Goal: Information Seeking & Learning: Learn about a topic

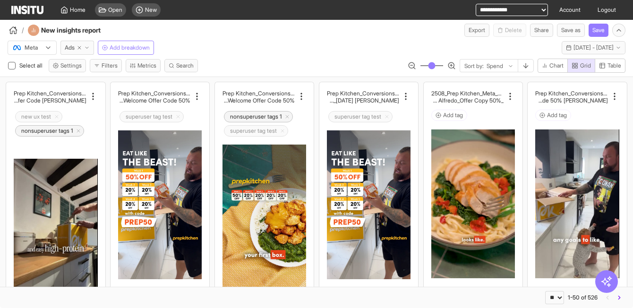
select select "**"
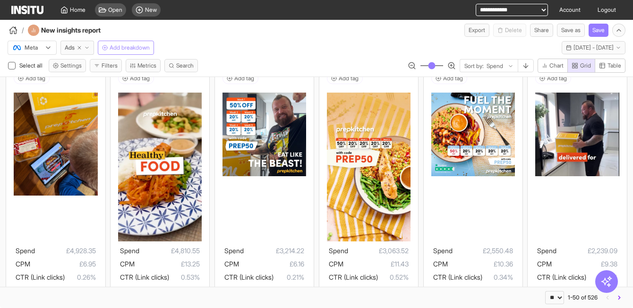
click at [125, 49] on span "Add breakdown" at bounding box center [130, 48] width 40 height 8
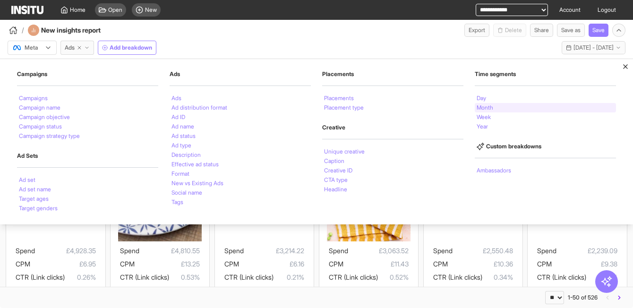
click at [492, 107] on li "Month" at bounding box center [485, 108] width 17 height 6
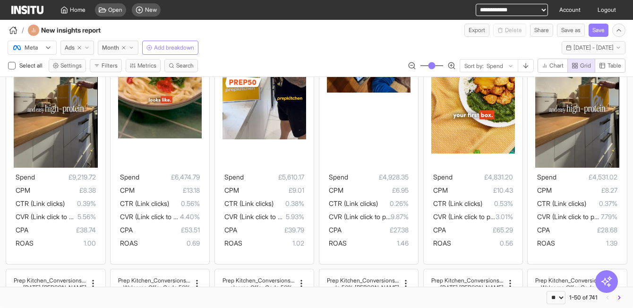
scroll to position [139, 0]
click at [148, 9] on span "New" at bounding box center [151, 10] width 12 height 8
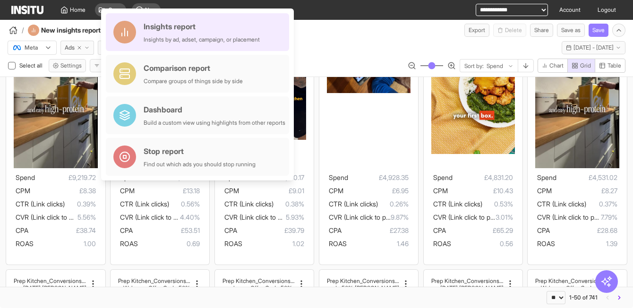
click at [173, 28] on div "Insights report" at bounding box center [202, 26] width 116 height 11
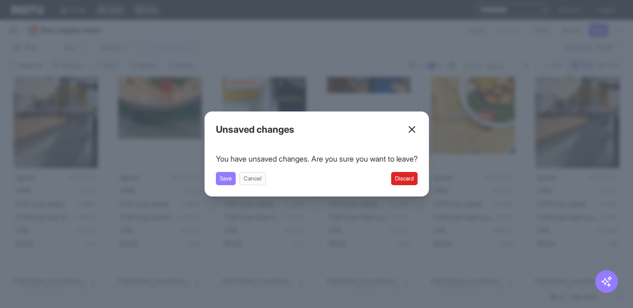
click at [405, 182] on button "Discard" at bounding box center [404, 178] width 26 height 13
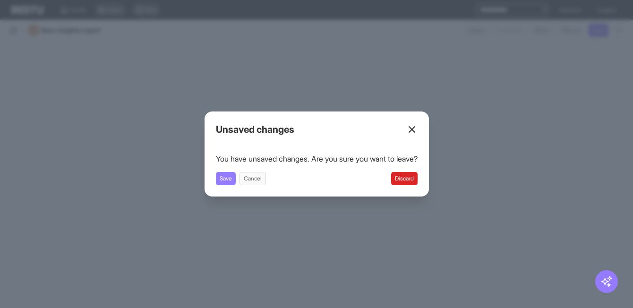
click at [406, 182] on button "Discard" at bounding box center [404, 178] width 26 height 13
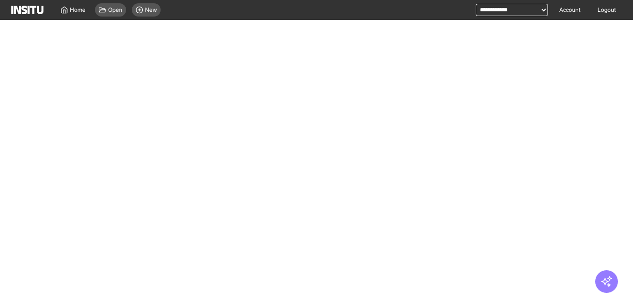
select select "**"
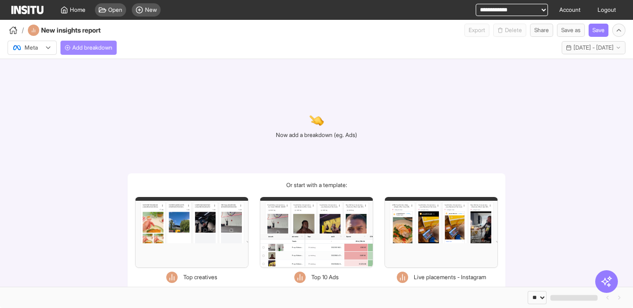
click at [92, 48] on span "Add breakdown" at bounding box center [92, 48] width 40 height 8
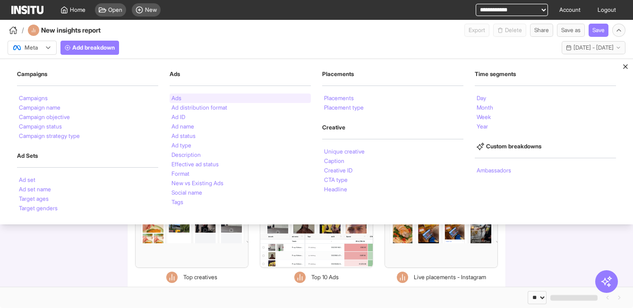
click at [210, 98] on div "Ads" at bounding box center [240, 98] width 141 height 9
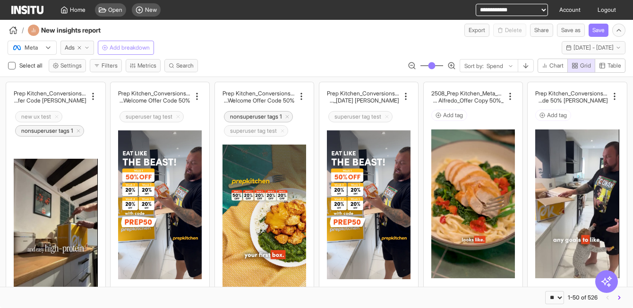
click at [122, 47] on span "Add breakdown" at bounding box center [130, 48] width 40 height 8
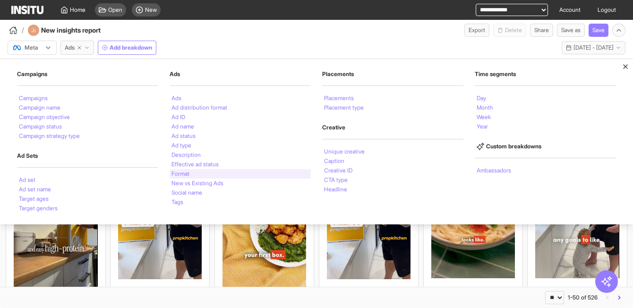
click at [211, 171] on div "Format" at bounding box center [240, 173] width 141 height 9
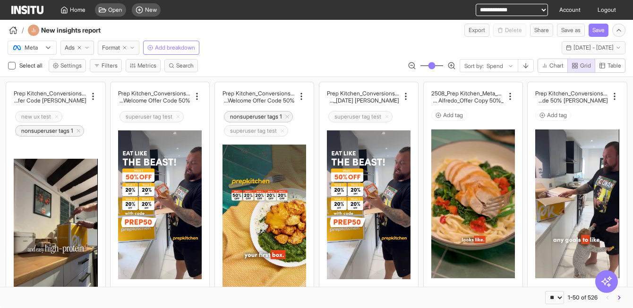
click at [126, 47] on line "button" at bounding box center [124, 47] width 3 height 3
click at [116, 49] on span "Add breakdown" at bounding box center [130, 48] width 40 height 8
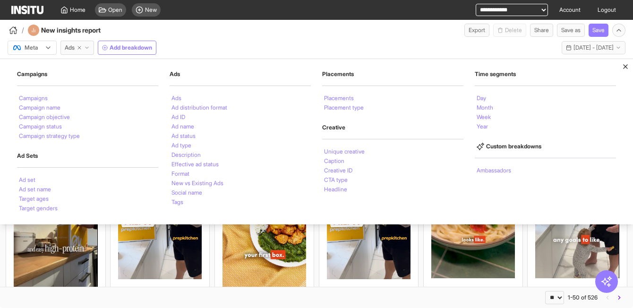
click at [209, 41] on div "Meta Ads Add breakdown Campaigns Campaigns Campaign name Campaign objective Cam…" at bounding box center [316, 46] width 633 height 18
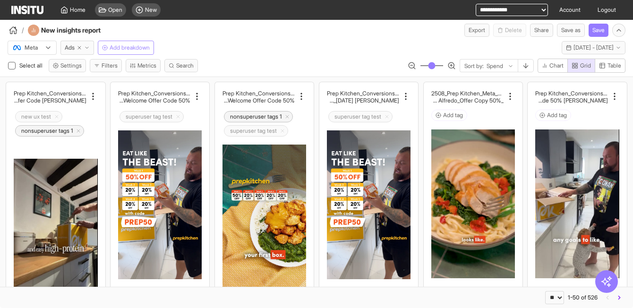
click at [135, 49] on span "Add breakdown" at bounding box center [130, 48] width 40 height 8
click at [234, 43] on div "Meta Ads Add breakdown Last 30 days - [DATE] - [DATE] [DATE] - [DATE]" at bounding box center [316, 46] width 633 height 18
click at [131, 47] on span "Add breakdown" at bounding box center [130, 48] width 40 height 8
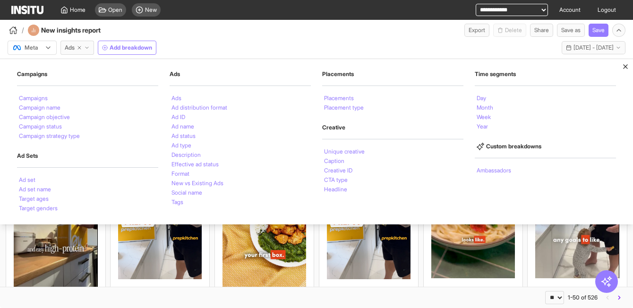
click at [186, 42] on div "Meta Ads Add breakdown Campaigns Campaigns Campaign name Campaign objective Cam…" at bounding box center [316, 46] width 633 height 18
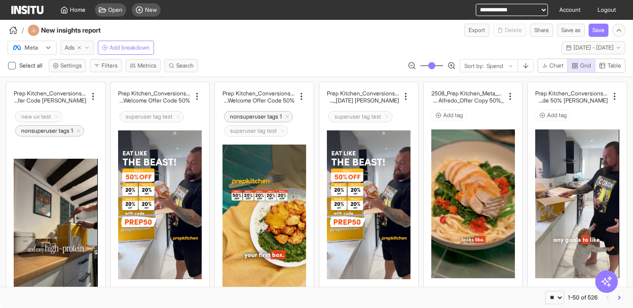
click at [73, 47] on span "Ads" at bounding box center [70, 48] width 10 height 8
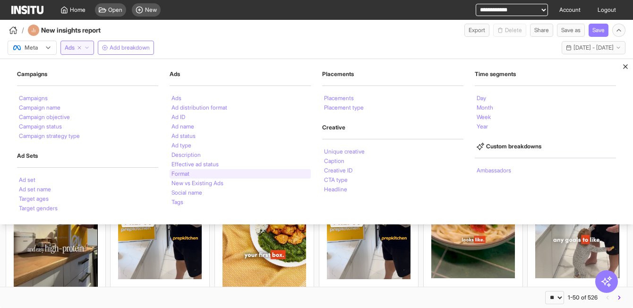
click at [189, 173] on li "Format" at bounding box center [180, 174] width 18 height 6
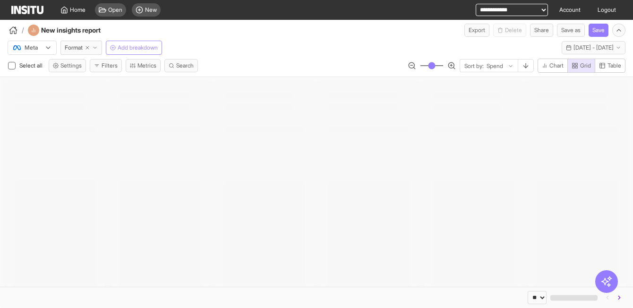
click at [146, 49] on span "Add breakdown" at bounding box center [138, 48] width 40 height 8
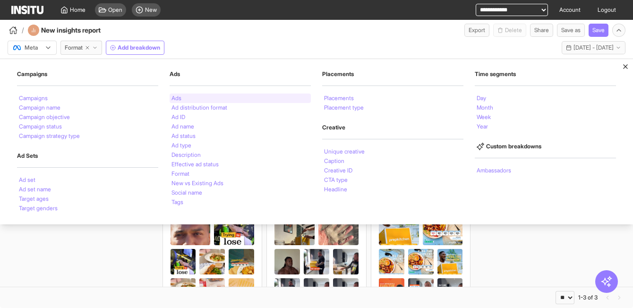
click at [177, 99] on li "Ads" at bounding box center [176, 98] width 10 height 6
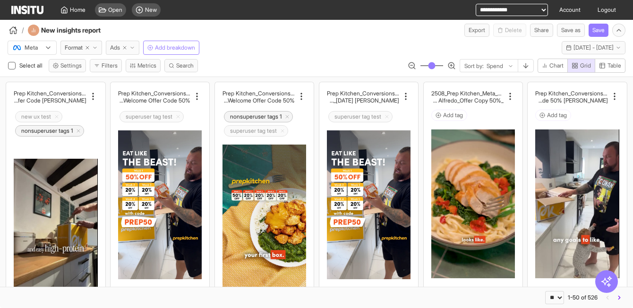
click at [126, 47] on line "button" at bounding box center [124, 47] width 3 height 3
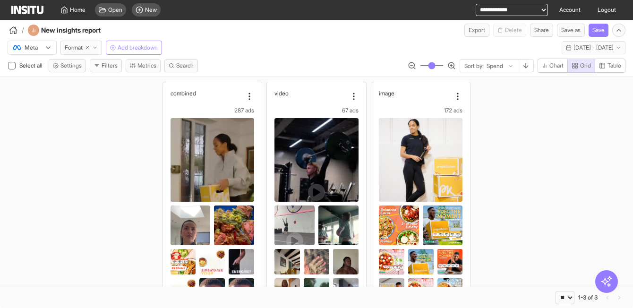
click at [136, 48] on span "Add breakdown" at bounding box center [138, 48] width 40 height 8
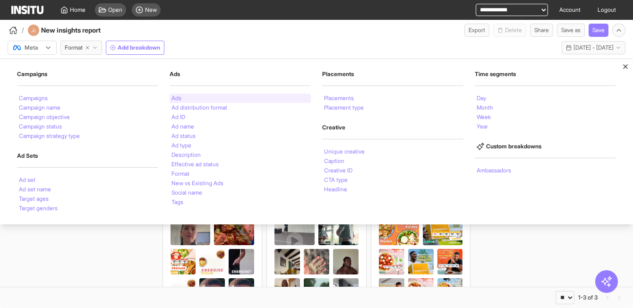
click at [176, 99] on li "Ads" at bounding box center [176, 98] width 10 height 6
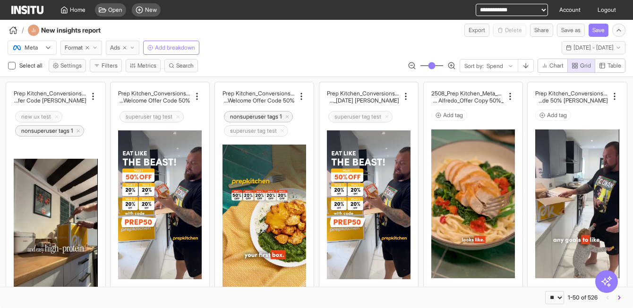
click at [127, 48] on icon "button" at bounding box center [125, 48] width 6 height 6
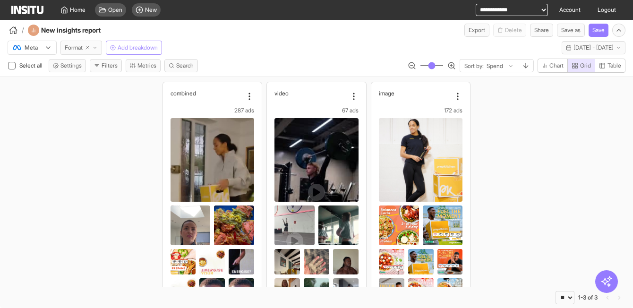
drag, startPoint x: 88, startPoint y: 47, endPoint x: 86, endPoint y: 52, distance: 5.3
click at [88, 47] on icon "button" at bounding box center [88, 48] width 6 height 6
select select "**"
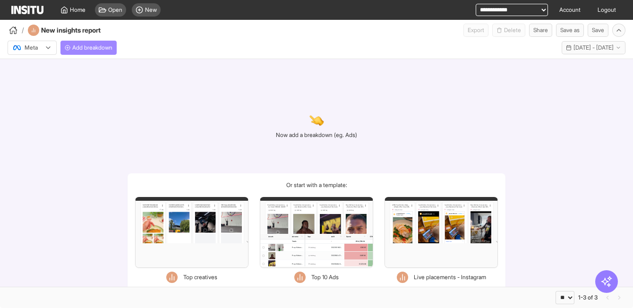
click at [91, 46] on span "Add breakdown" at bounding box center [92, 48] width 40 height 8
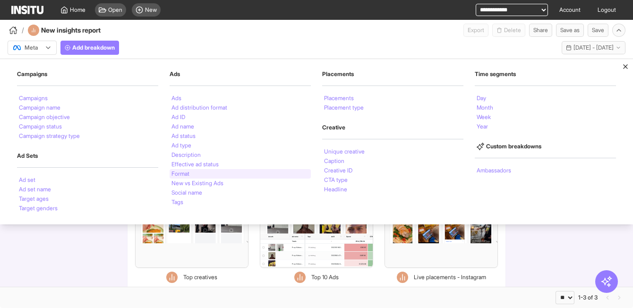
click at [198, 174] on div "Format" at bounding box center [240, 173] width 141 height 9
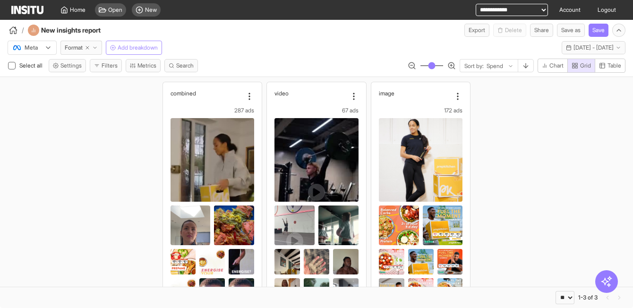
click at [151, 47] on span "Add breakdown" at bounding box center [138, 48] width 40 height 8
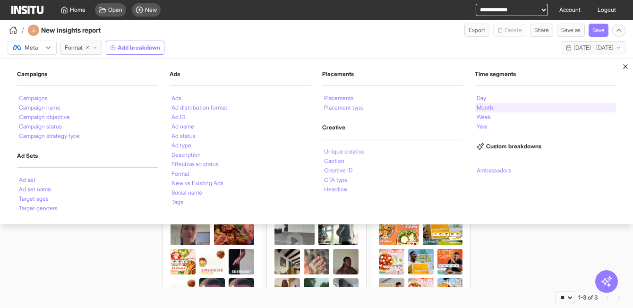
click at [489, 103] on div "Month" at bounding box center [545, 107] width 141 height 9
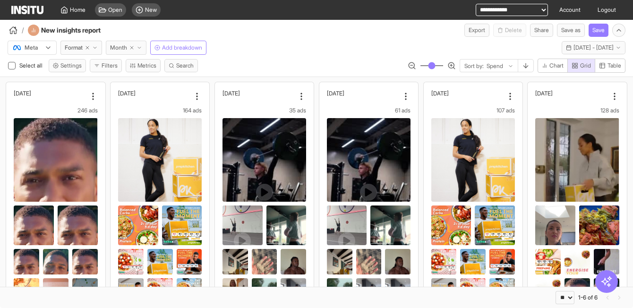
click at [133, 47] on line "button" at bounding box center [131, 47] width 3 height 3
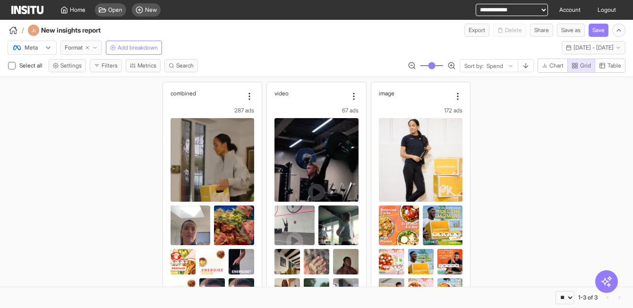
click at [89, 47] on line "button" at bounding box center [87, 47] width 3 height 3
select select "**"
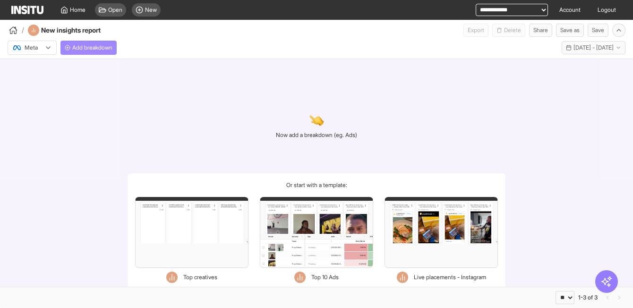
click at [92, 45] on span "Add breakdown" at bounding box center [92, 48] width 40 height 8
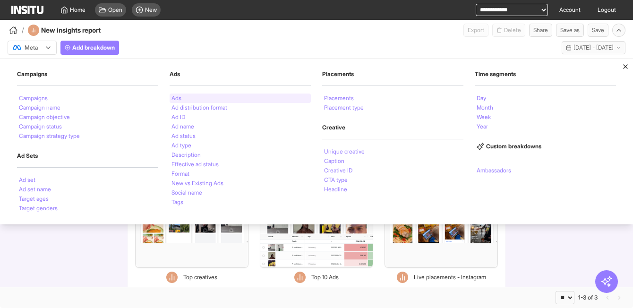
click at [199, 99] on div "Ads" at bounding box center [240, 98] width 141 height 9
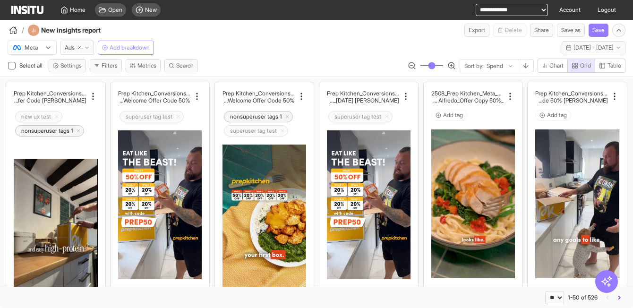
click at [114, 50] on span "Add breakdown" at bounding box center [130, 48] width 40 height 8
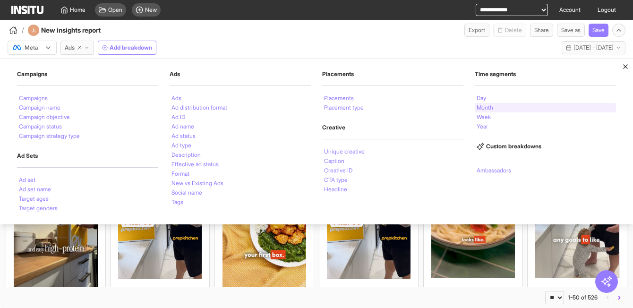
click at [497, 108] on div "Month" at bounding box center [545, 107] width 141 height 9
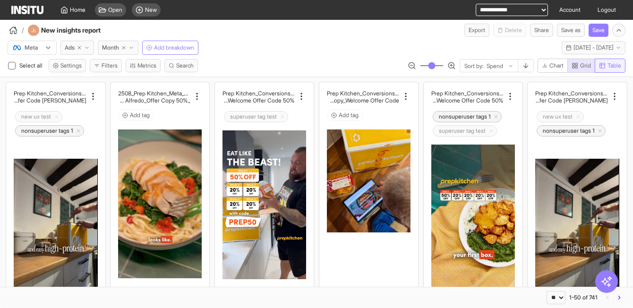
click at [607, 71] on button "Table" at bounding box center [610, 66] width 31 height 14
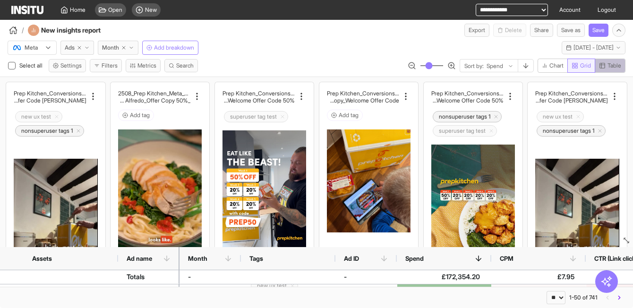
drag, startPoint x: 607, startPoint y: 68, endPoint x: 585, endPoint y: 68, distance: 21.7
click at [607, 68] on span "Table" at bounding box center [614, 66] width 14 height 8
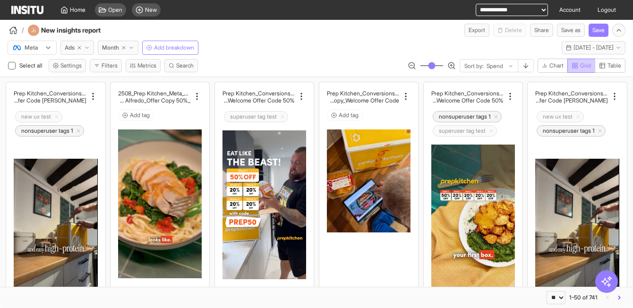
click at [580, 68] on span "Grid" at bounding box center [585, 66] width 11 height 8
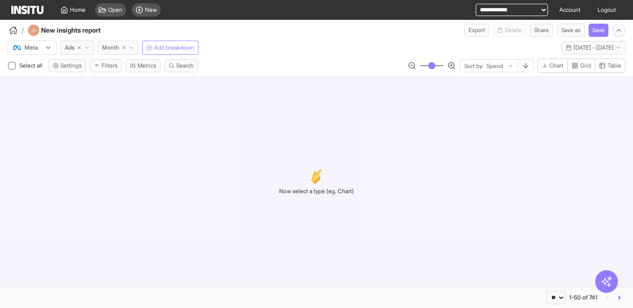
click at [125, 48] on line "button" at bounding box center [123, 47] width 3 height 3
click at [68, 47] on span "Ads" at bounding box center [70, 48] width 10 height 8
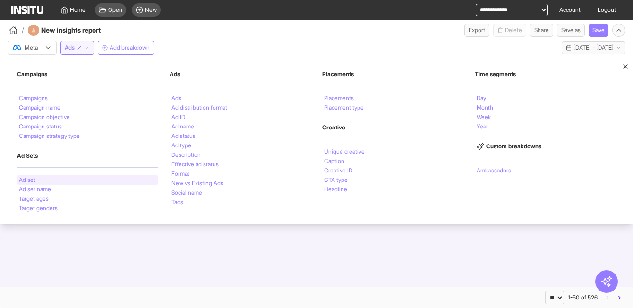
click at [52, 183] on div "Ad set" at bounding box center [87, 179] width 141 height 9
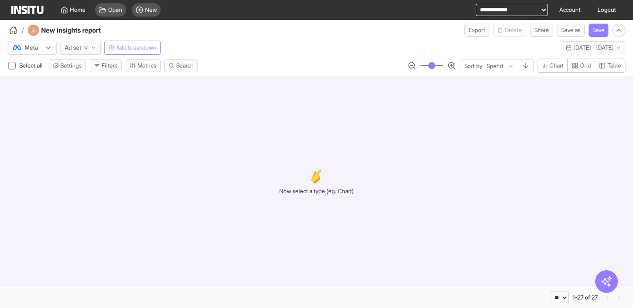
click at [150, 49] on span "Add breakdown" at bounding box center [136, 48] width 40 height 8
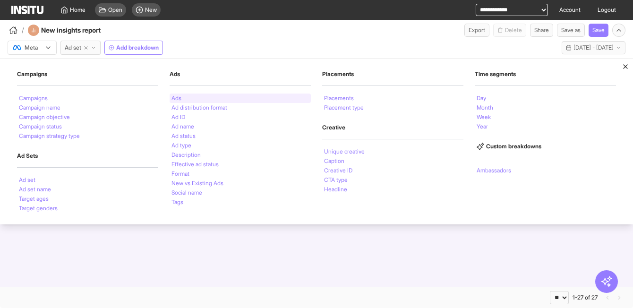
click at [194, 99] on div "Ads" at bounding box center [240, 98] width 141 height 9
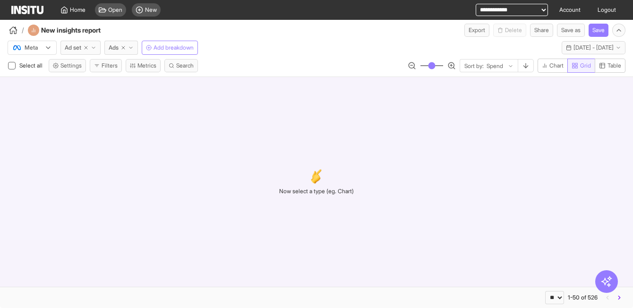
click at [577, 65] on span "Grid" at bounding box center [581, 66] width 19 height 8
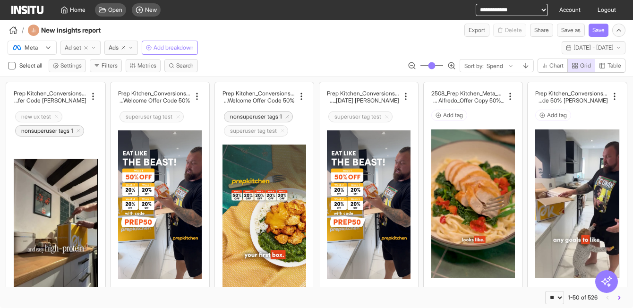
click at [90, 48] on button "Ad set" at bounding box center [80, 48] width 40 height 14
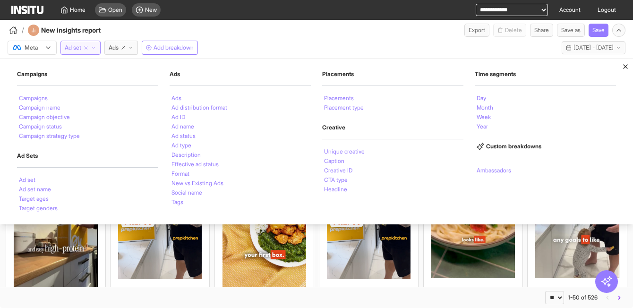
click at [87, 49] on icon "button" at bounding box center [86, 48] width 6 height 6
select select "**"
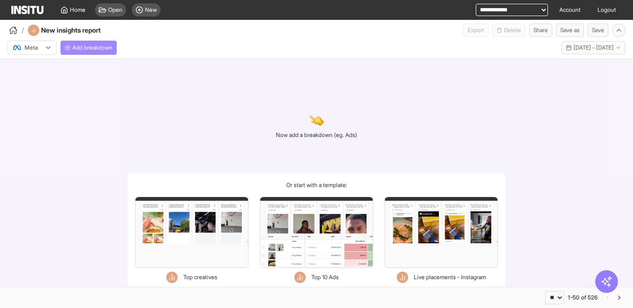
click at [89, 46] on span "Add breakdown" at bounding box center [92, 48] width 40 height 8
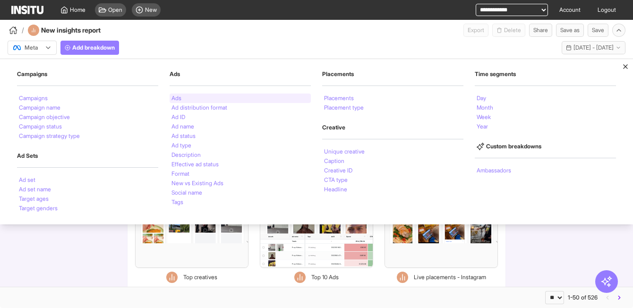
click at [183, 96] on div "Ads" at bounding box center [240, 98] width 141 height 9
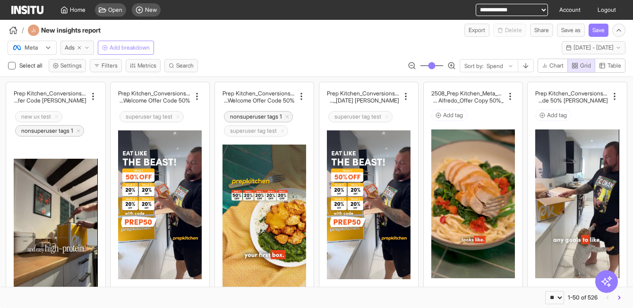
click at [120, 47] on span "Add breakdown" at bounding box center [130, 48] width 40 height 8
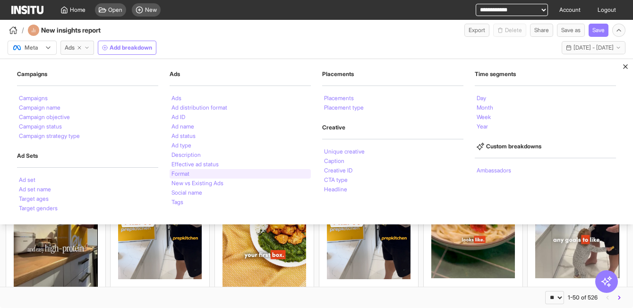
click at [195, 175] on div "Format" at bounding box center [240, 173] width 141 height 9
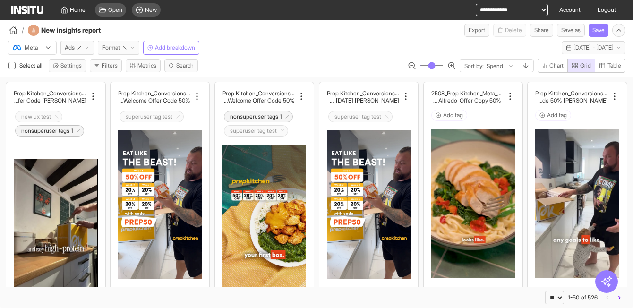
click at [124, 46] on icon "button" at bounding box center [125, 48] width 6 height 6
click at [72, 47] on span "Ads" at bounding box center [70, 48] width 10 height 8
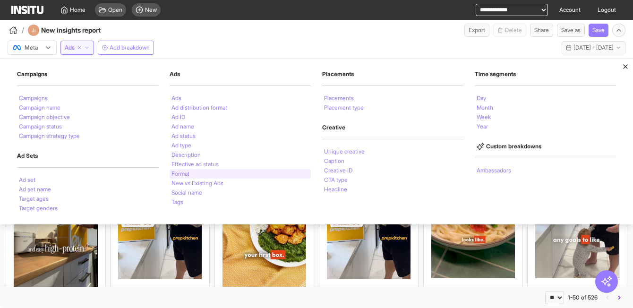
click at [189, 173] on li "Format" at bounding box center [180, 174] width 18 height 6
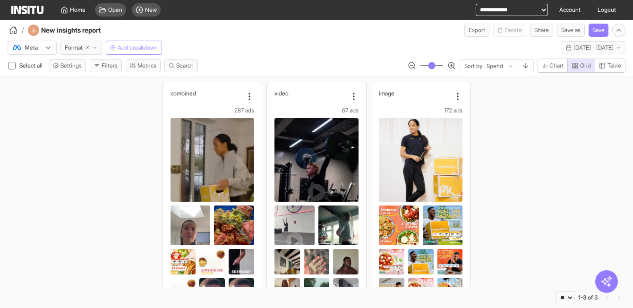
click at [134, 45] on span "Add breakdown" at bounding box center [138, 48] width 40 height 8
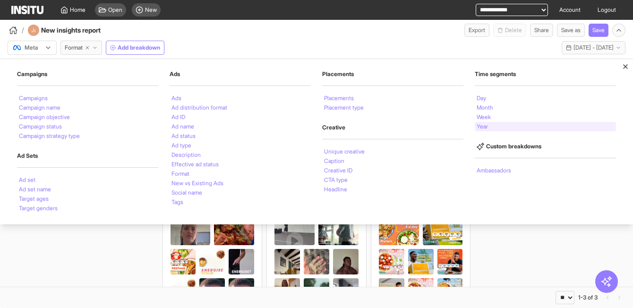
click at [497, 124] on div "Year" at bounding box center [545, 126] width 141 height 9
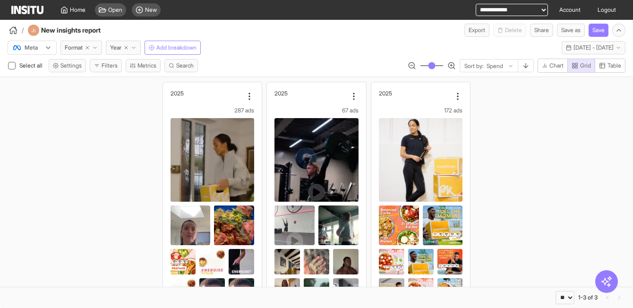
click at [216, 115] on div "2025 287 ads Spend £62,008.79 CPM £10.60 CTR (Link clicks) 0.52% CVR (Link clic…" at bounding box center [213, 241] width 84 height 303
click at [128, 48] on line "button" at bounding box center [126, 47] width 3 height 3
click at [78, 48] on span "Format" at bounding box center [74, 48] width 18 height 8
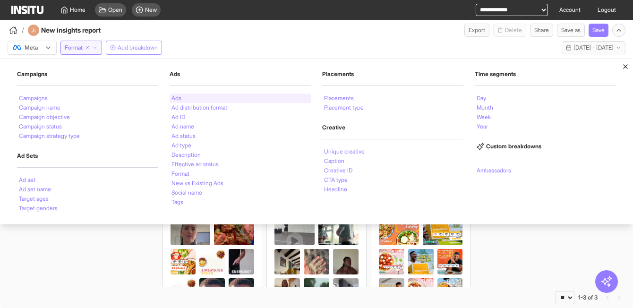
click at [192, 98] on div "Ads" at bounding box center [240, 98] width 141 height 9
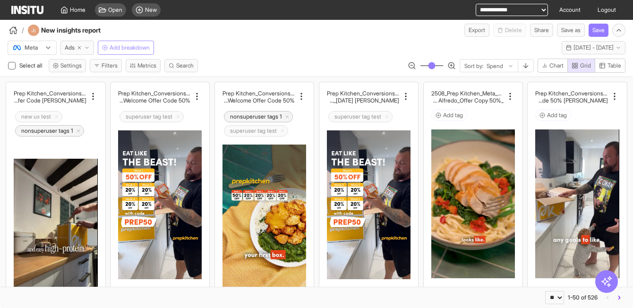
click at [145, 47] on span "Add breakdown" at bounding box center [130, 48] width 40 height 8
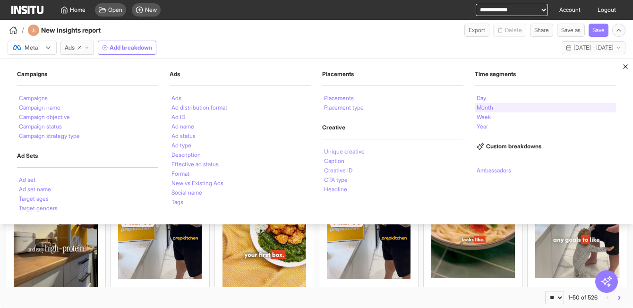
click at [492, 108] on li "Month" at bounding box center [485, 108] width 17 height 6
